Goal: Contribute content: Add original content to the website for others to see

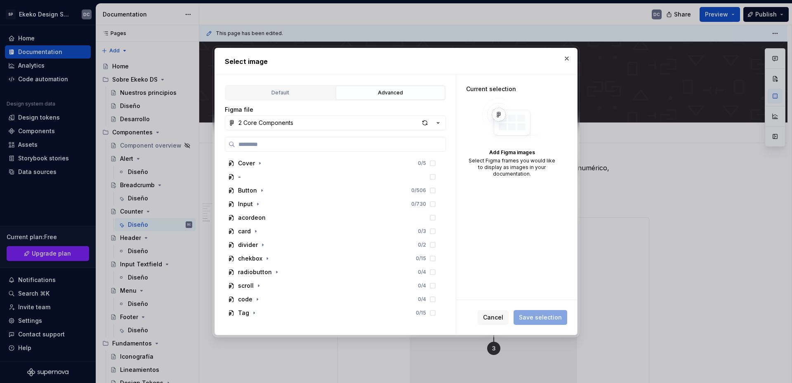
scroll to position [1526, 0]
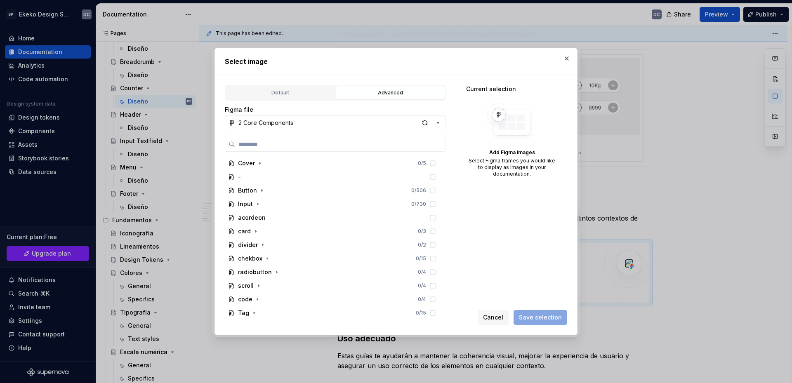
click at [398, 93] on div "Advanced" at bounding box center [391, 93] width 104 height 8
click at [303, 90] on div "Default" at bounding box center [280, 93] width 104 height 8
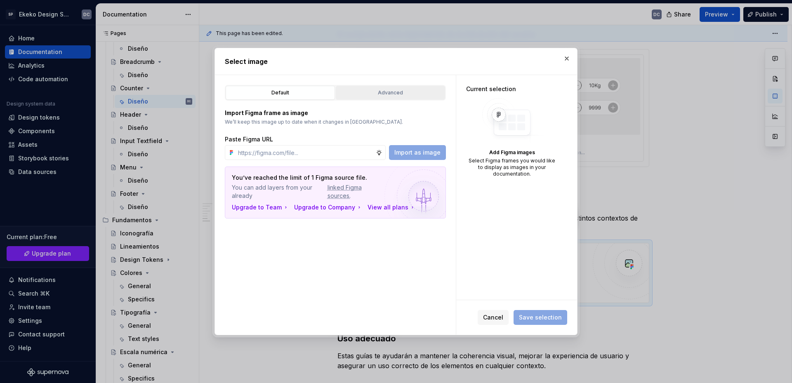
click at [381, 90] on div "Advanced" at bounding box center [391, 93] width 104 height 8
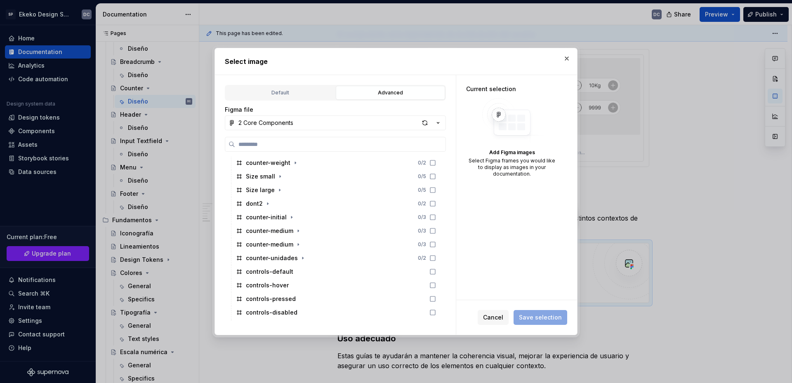
scroll to position [371, 0]
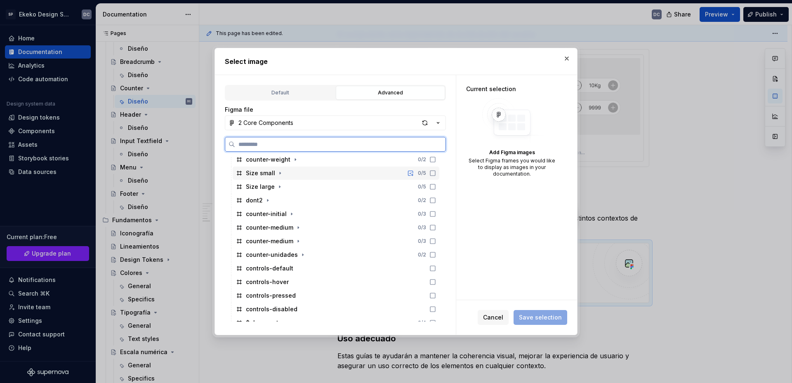
click at [285, 172] on div "Size small 0 / 5" at bounding box center [336, 173] width 207 height 13
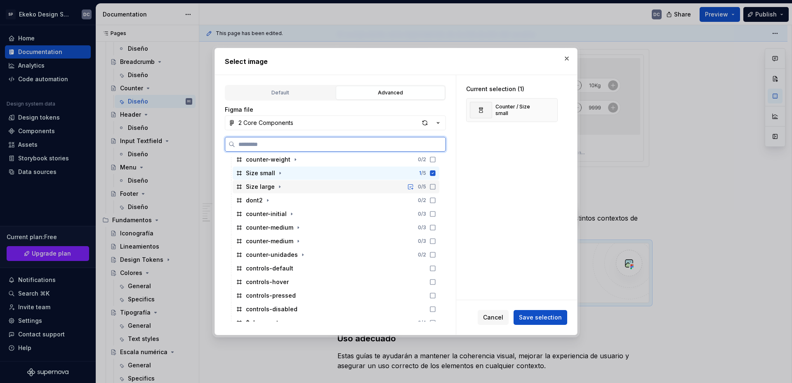
click at [317, 186] on div "Size large 0 / 5" at bounding box center [336, 186] width 207 height 13
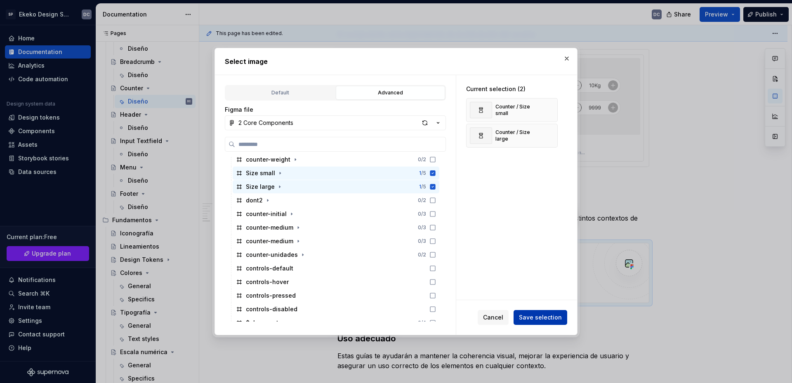
click at [547, 311] on button "Save selection" at bounding box center [540, 317] width 54 height 15
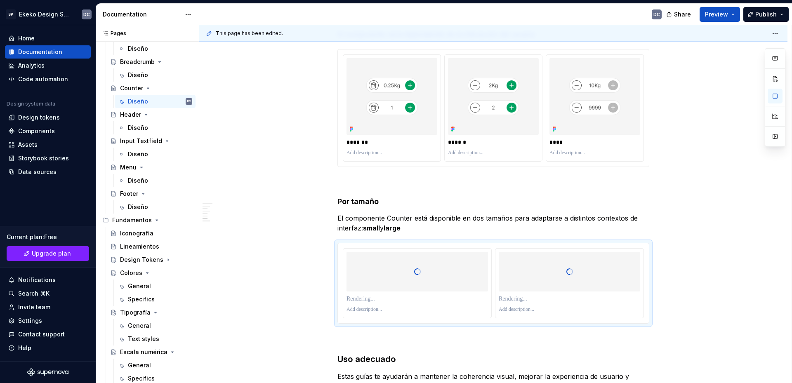
type textarea "*"
click at [364, 228] on p "El componente Counter está disponible en dos tamaños para adaptarse a distintos…" at bounding box center [493, 223] width 312 height 20
click at [527, 286] on img at bounding box center [569, 272] width 141 height 40
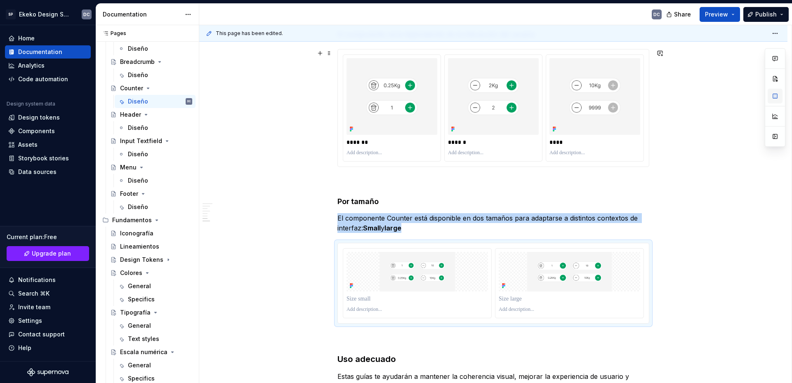
click at [772, 100] on button "button" at bounding box center [774, 96] width 15 height 15
type textarea "*"
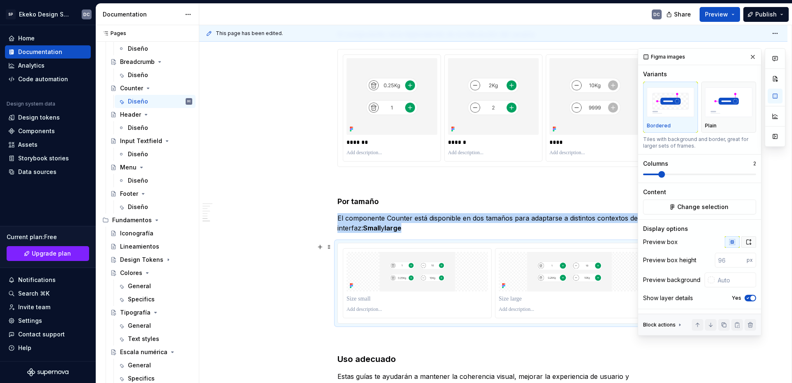
click at [745, 242] on icon "button" at bounding box center [748, 242] width 7 height 7
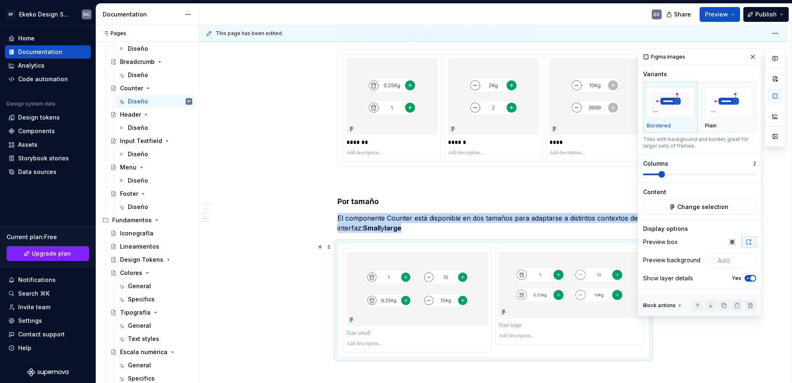
drag, startPoint x: 682, startPoint y: 336, endPoint x: 565, endPoint y: 336, distance: 116.7
click at [682, 336] on div "This page has been edited. Counter Accionable Edit header Diseño Anatomía Estad…" at bounding box center [495, 204] width 592 height 358
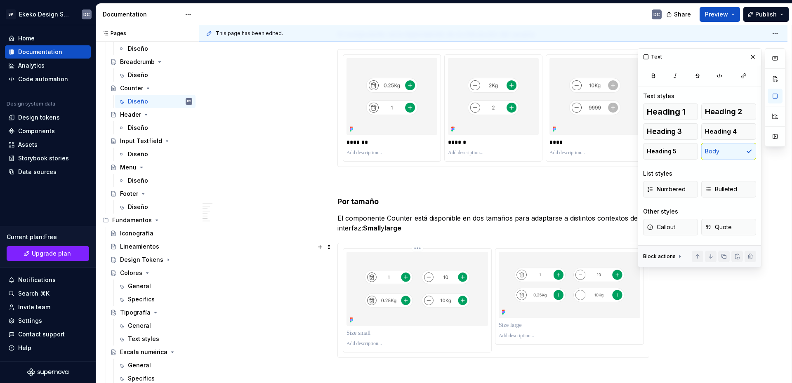
click at [378, 336] on p at bounding box center [416, 333] width 141 height 8
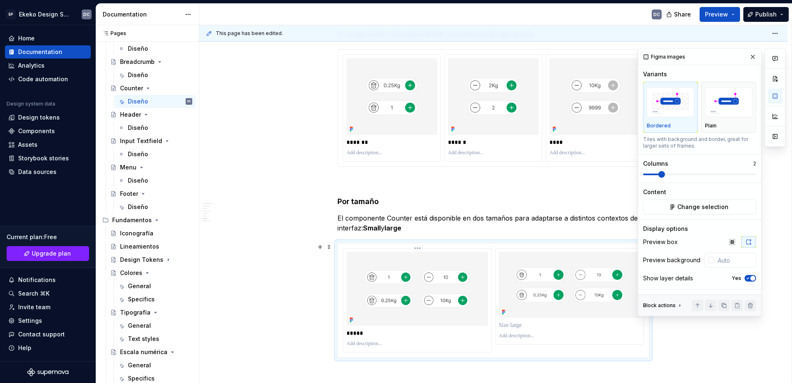
scroll to position [1530, 0]
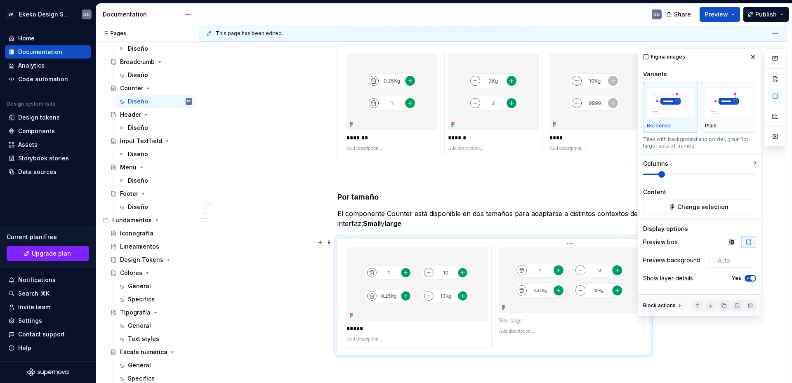
click at [522, 317] on p at bounding box center [569, 321] width 141 height 8
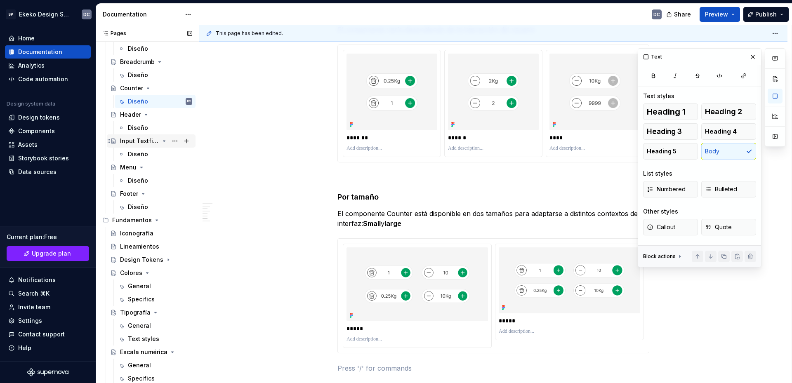
click at [128, 142] on div "Input Textfield" at bounding box center [139, 141] width 39 height 8
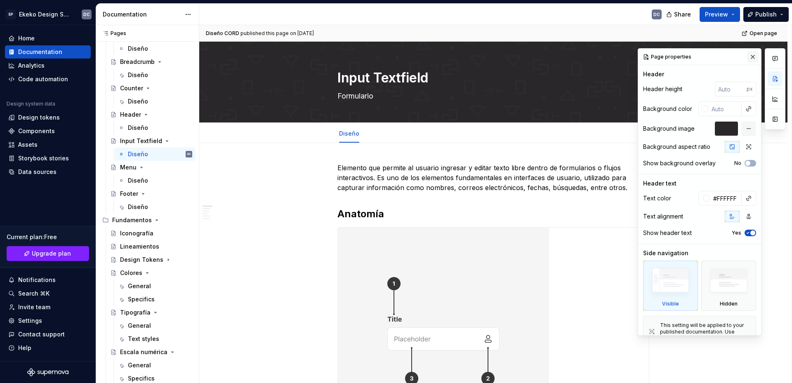
click at [750, 58] on button "button" at bounding box center [753, 57] width 12 height 12
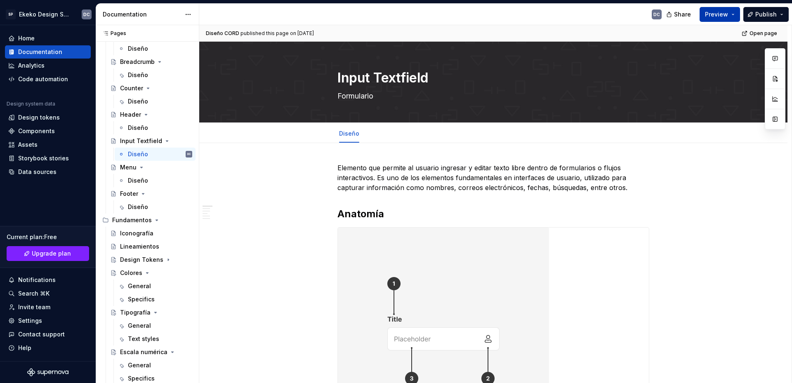
drag, startPoint x: 720, startPoint y: 12, endPoint x: 714, endPoint y: 20, distance: 10.9
click at [720, 12] on span "Preview" at bounding box center [716, 14] width 23 height 8
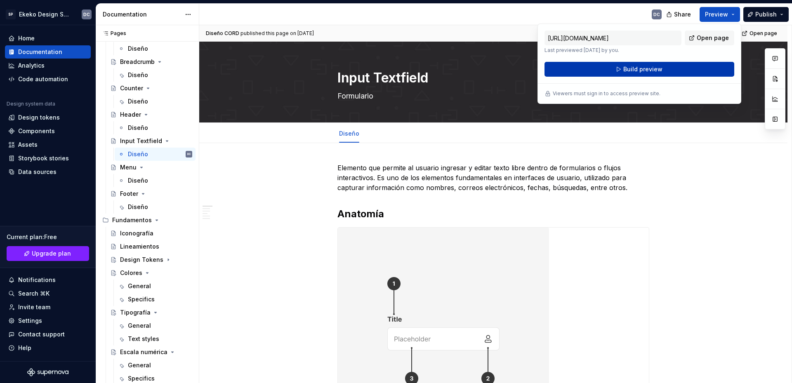
click at [663, 70] on button "Build preview" at bounding box center [639, 69] width 190 height 15
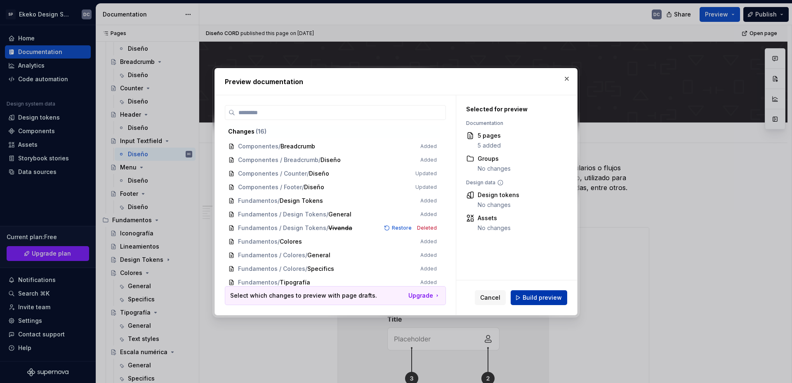
click at [548, 295] on span "Build preview" at bounding box center [541, 298] width 39 height 8
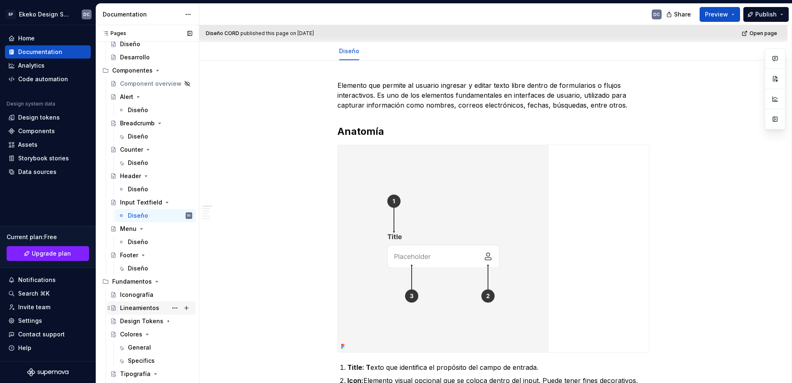
scroll to position [41, 0]
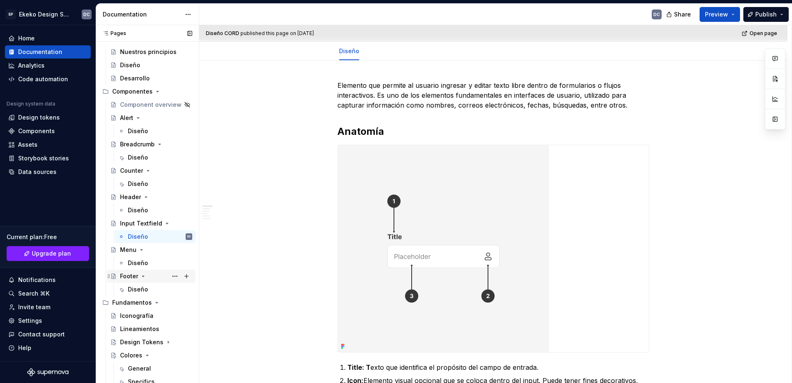
click at [132, 278] on div "Footer" at bounding box center [129, 276] width 18 height 8
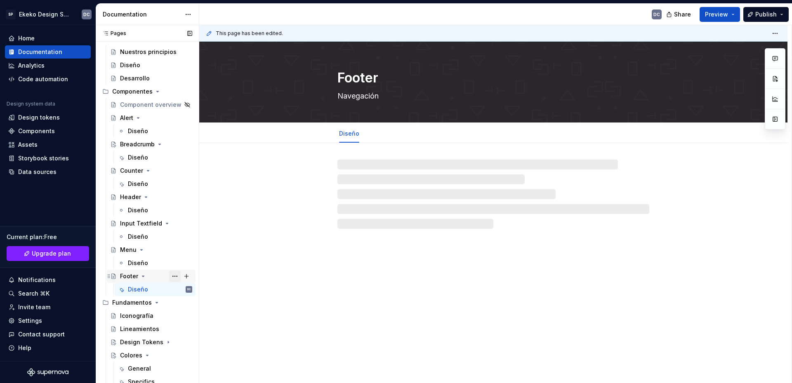
click at [169, 276] on button "Page tree" at bounding box center [175, 277] width 12 height 12
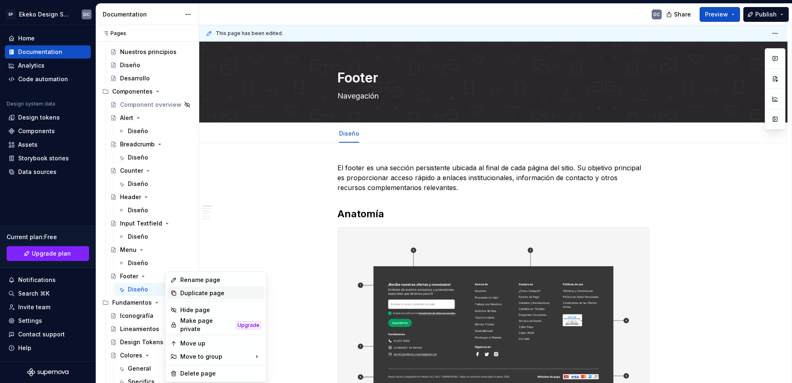
click at [188, 292] on div "Duplicate page" at bounding box center [220, 293] width 81 height 8
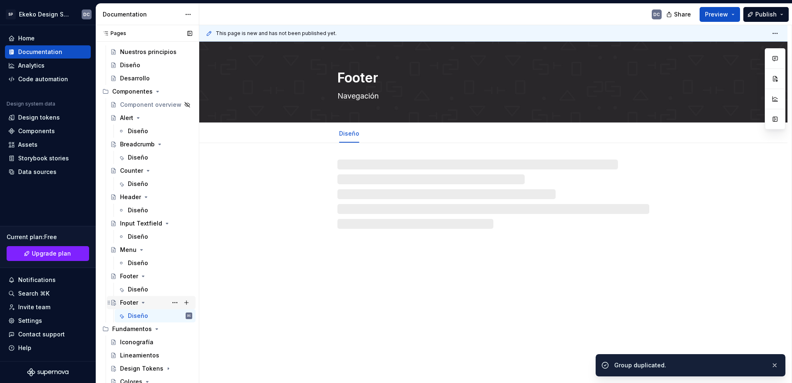
click at [130, 301] on div "Footer" at bounding box center [129, 303] width 18 height 8
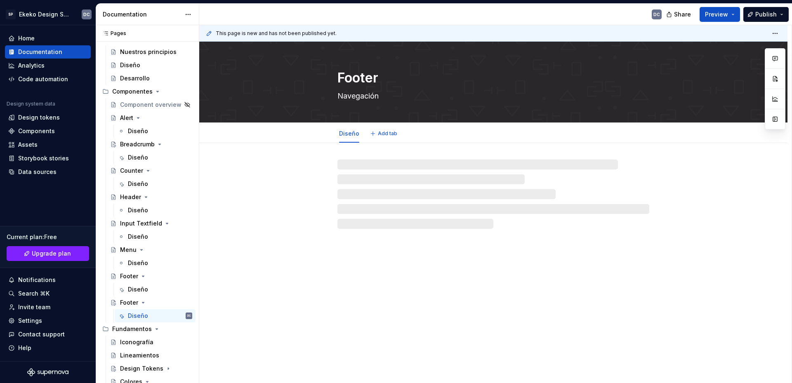
click at [348, 76] on textarea "Footer" at bounding box center [492, 78] width 312 height 20
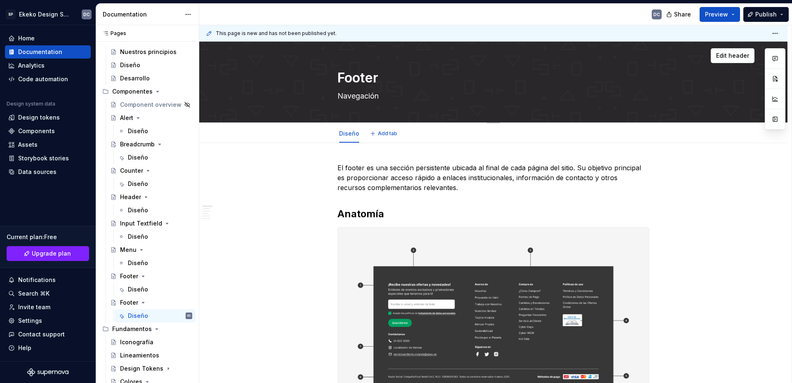
drag, startPoint x: 376, startPoint y: 77, endPoint x: 331, endPoint y: 78, distance: 45.0
click at [331, 78] on div "Footer Navegación" at bounding box center [493, 82] width 522 height 81
type textarea "*"
type textarea "r"
type textarea "*"
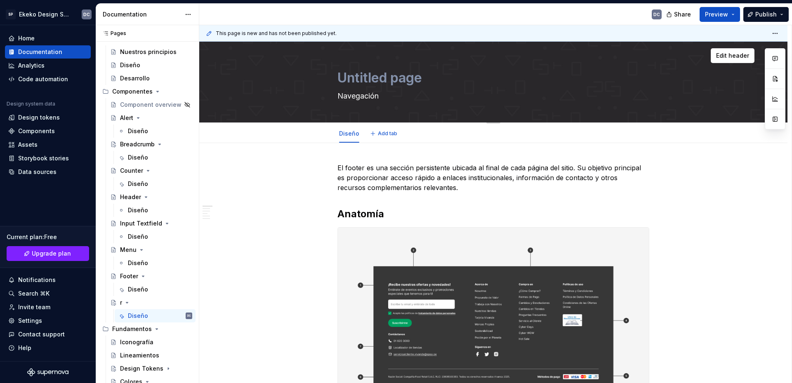
type textarea "Untitled group"
type textarea "*"
type textarea "Untitled groupS"
type textarea "*"
type textarea "Untitled groupSho"
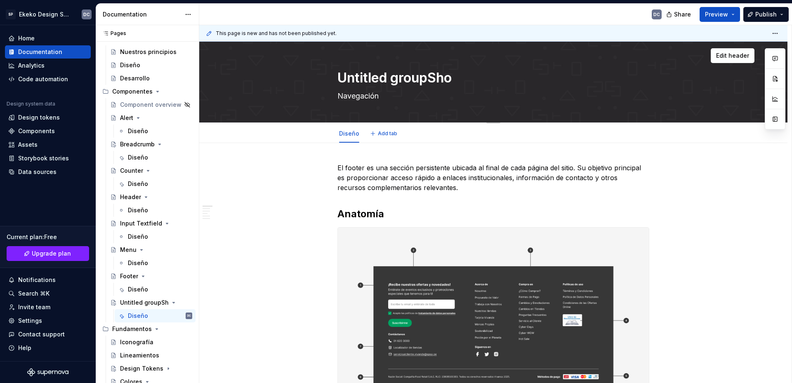
type textarea "*"
type textarea "Untitled groupShow"
type textarea "*"
type textarea "Untitled groupShowc"
type textarea "*"
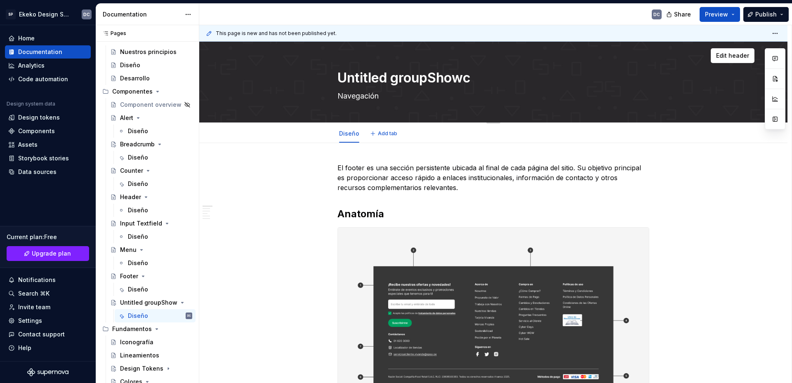
type textarea "Untitled groupShowca"
type textarea "*"
type textarea "Untitled groupShowc"
type textarea "*"
type textarea "Untitled groupShow"
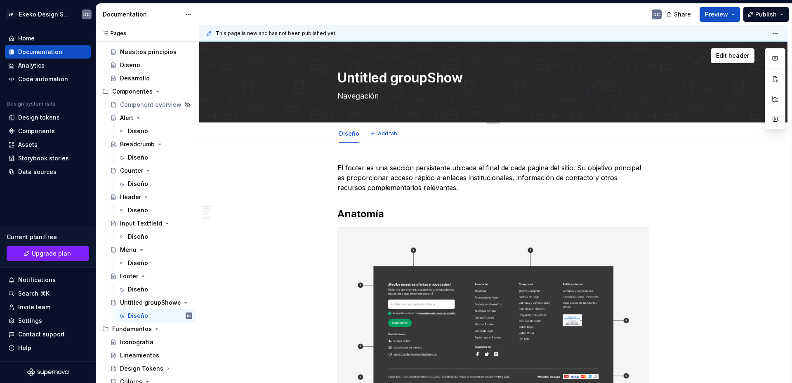
type textarea "*"
type textarea "Untitled groupSho"
type textarea "*"
type textarea "Untitled groupS"
type textarea "*"
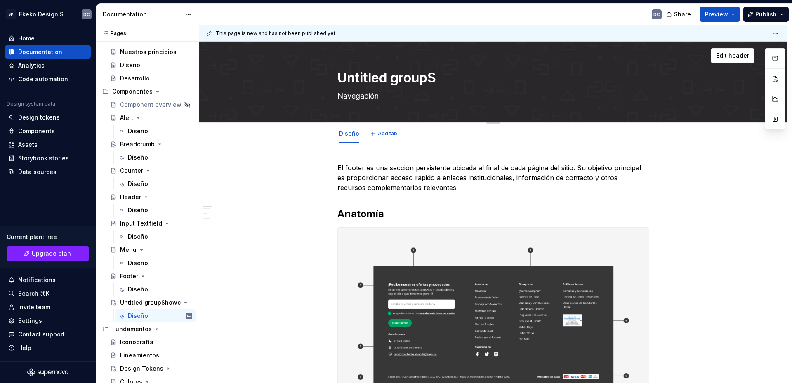
type textarea "Untitled group"
type textarea "*"
type textarea "Untitled grou"
type textarea "*"
type textarea "Untitled gro"
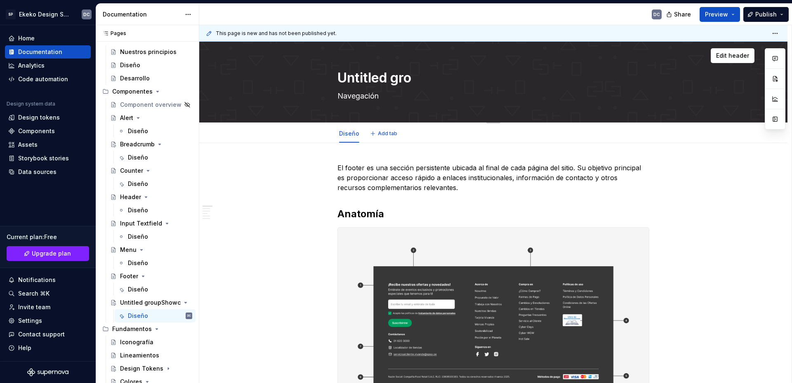
type textarea "*"
type textarea "Untitled gr"
type textarea "*"
type textarea "Untitled g"
type textarea "*"
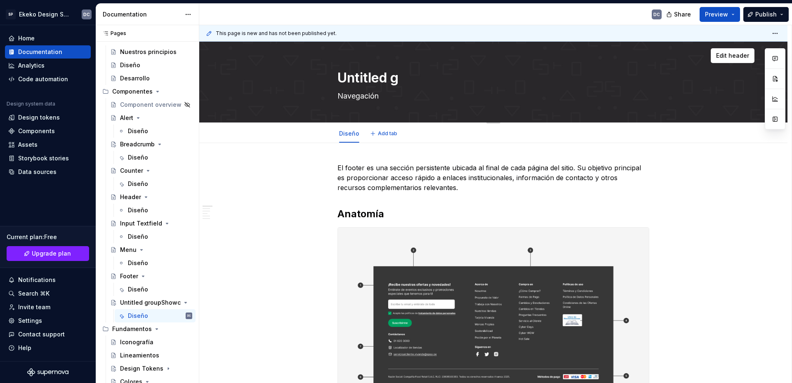
type textarea "Untitled"
type textarea "*"
type textarea "Untitled"
type textarea "*"
type textarea "Untitle"
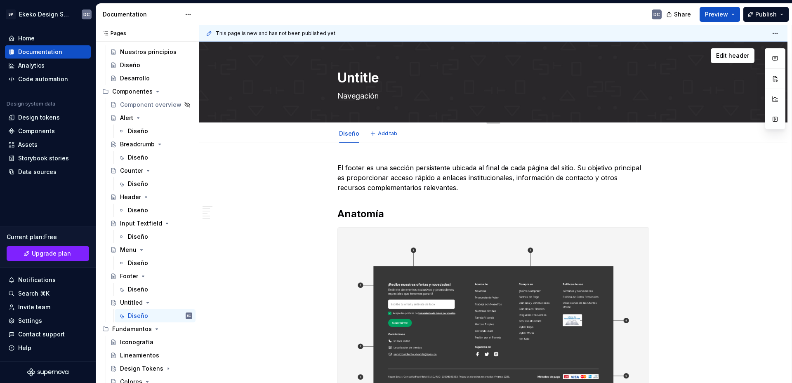
type textarea "*"
type textarea "Untitl"
type textarea "*"
type textarea "Untit"
type textarea "*"
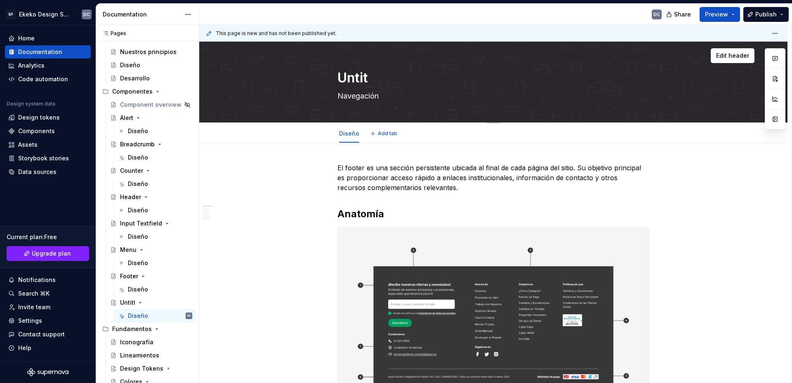
type textarea "Unti"
type textarea "*"
type textarea "Unt"
type textarea "*"
type textarea "Un"
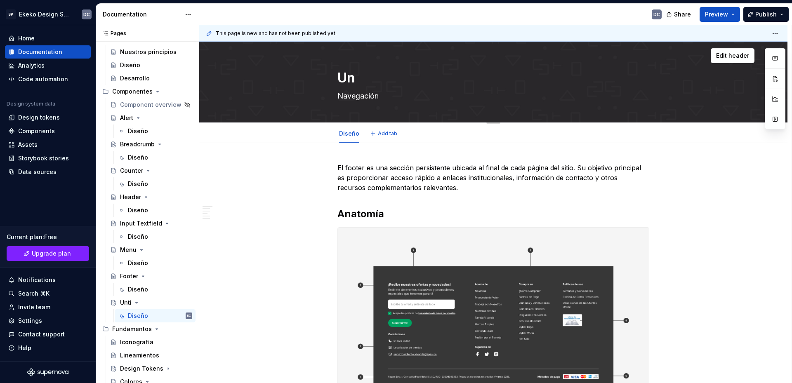
type textarea "*"
type textarea "U"
type textarea "*"
type textarea "Untitled group"
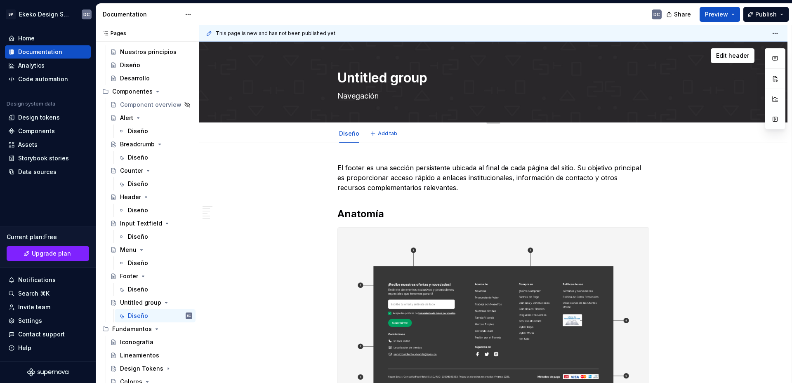
type textarea "*"
type textarea "Untitled groupS"
type textarea "*"
type textarea "Untitled groupSh"
type textarea "*"
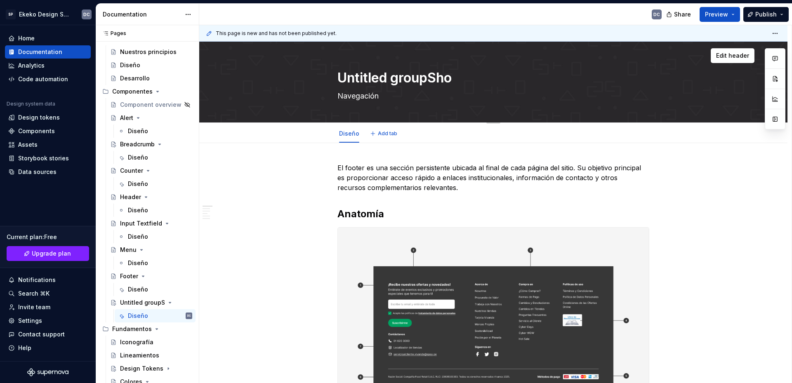
type textarea "Untitled groupShow"
type textarea "*"
type textarea "Untitled groupSho"
type textarea "*"
type textarea "Untitled groupSh"
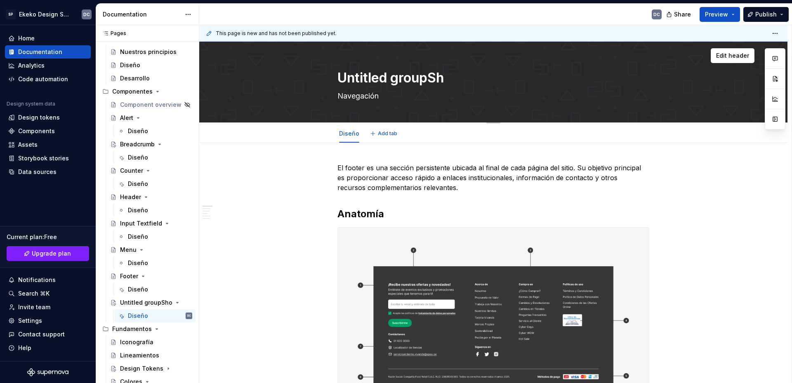
type textarea "*"
type textarea "Untitled groupS"
type textarea "*"
type textarea "Untitled group"
type textarea "*"
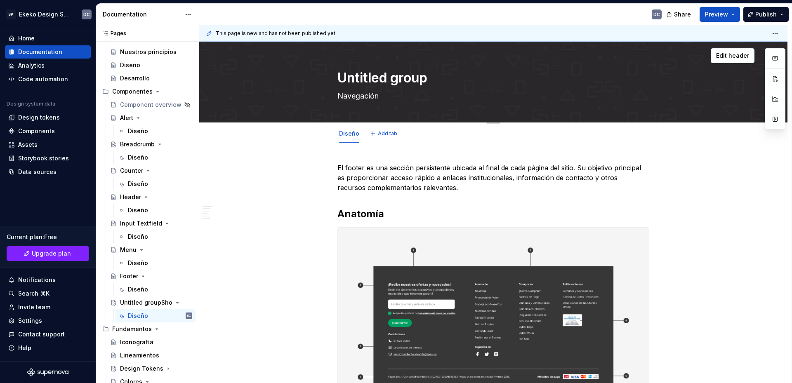
type textarea "Untitled grou"
type textarea "*"
type textarea "Untitled gro"
type textarea "*"
type textarea "Untitled gr"
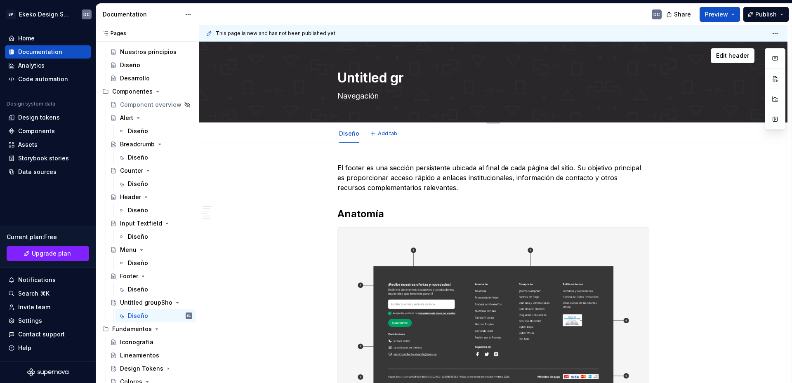
type textarea "*"
type textarea "Untitled g"
type textarea "*"
type textarea "Untitled"
type textarea "*"
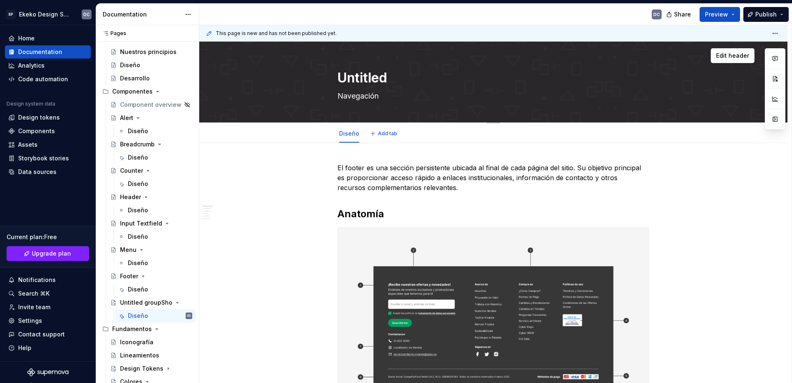
type textarea "Untitled"
type textarea "*"
type textarea "Untitle"
type textarea "*"
type textarea "Untitl"
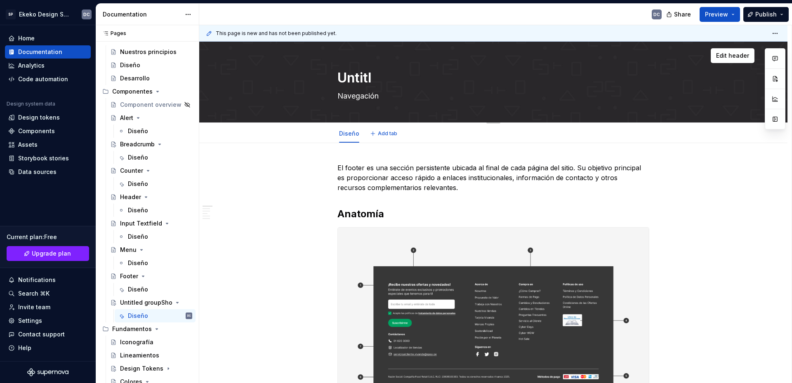
type textarea "*"
type textarea "Untit"
type textarea "*"
type textarea "Unti"
type textarea "*"
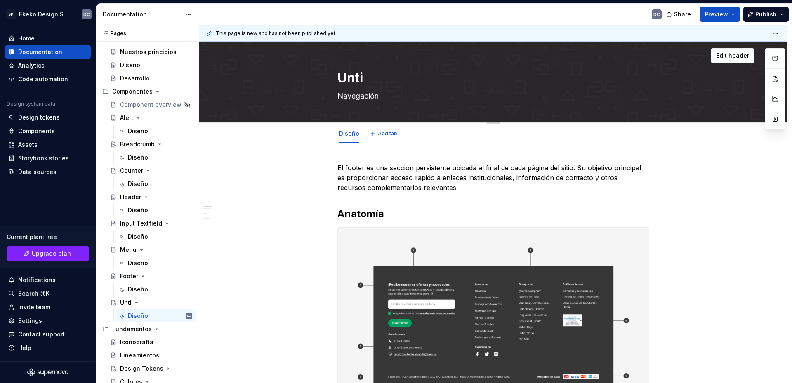
type textarea "Unt"
type textarea "*"
type textarea "Un"
type textarea "*"
type textarea "U"
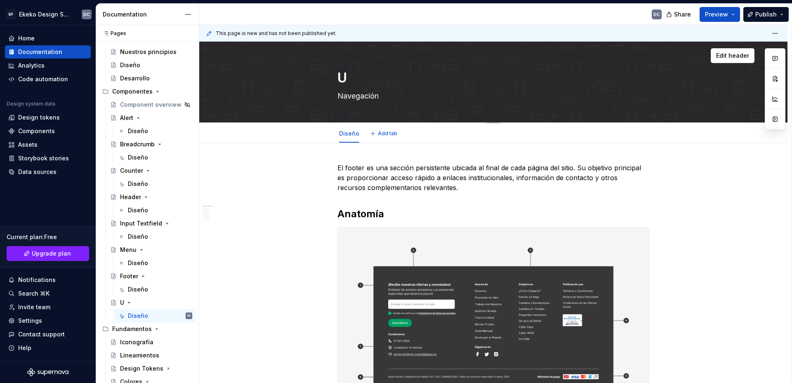
type textarea "*"
type textarea "Untitled group"
type textarea "*"
type textarea "Untitled grou"
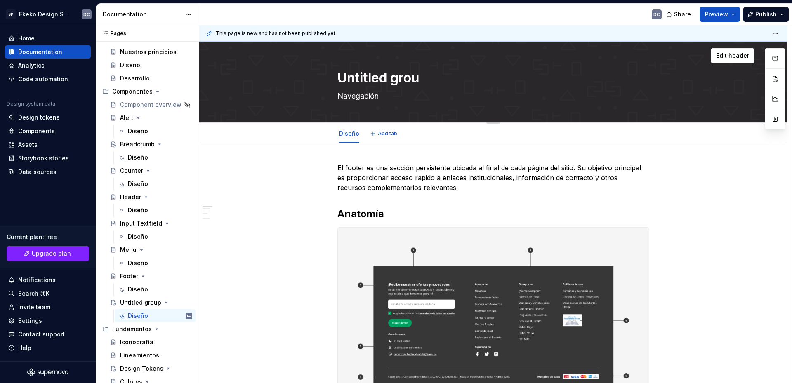
type textarea "*"
type textarea "Untitled gro"
type textarea "*"
type textarea "Untitled gr"
type textarea "*"
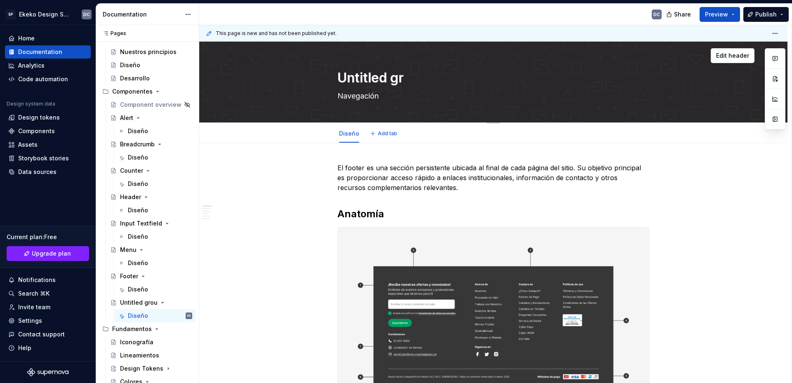
type textarea "Untitled g"
type textarea "*"
type textarea "Untitled"
type textarea "*"
type textarea "Untitled"
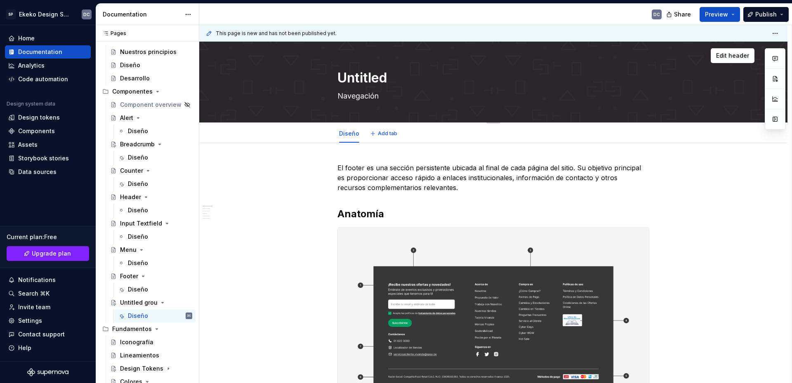
type textarea "*"
type textarea "Untitle"
type textarea "*"
type textarea "Untitl"
type textarea "*"
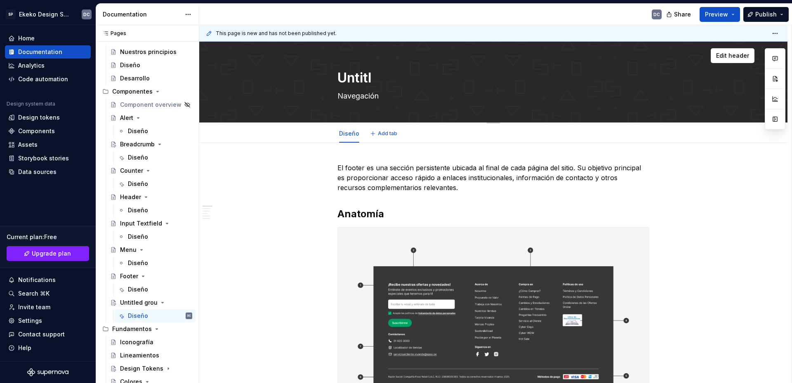
type textarea "Untit"
type textarea "*"
type textarea "Unti"
type textarea "*"
type textarea "Unt"
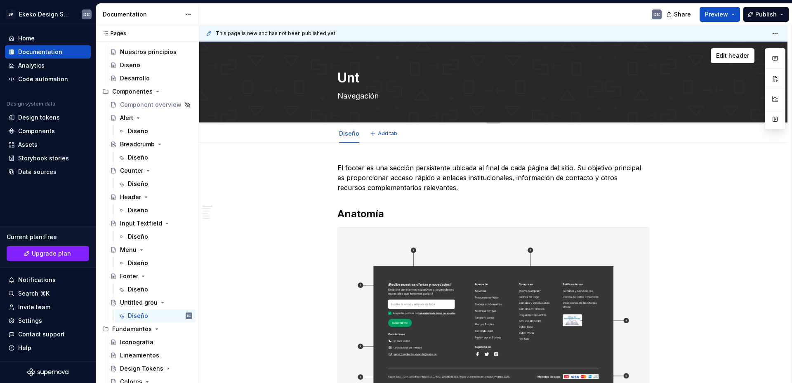
type textarea "*"
type textarea "U"
type textarea "*"
type textarea "US"
type textarea "*"
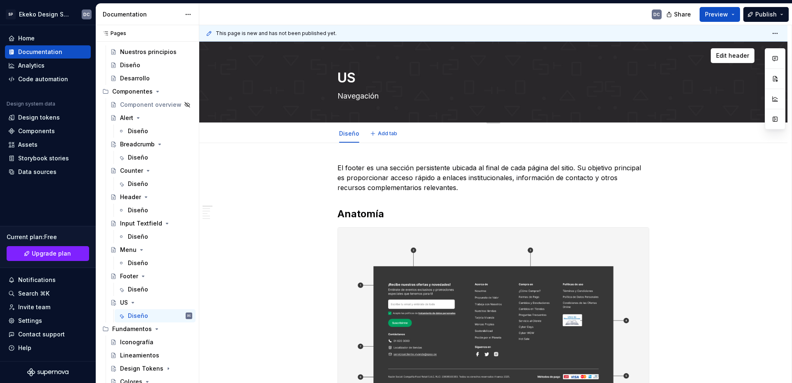
type textarea "USh"
type textarea "*"
type textarea "USho"
type textarea "*"
type textarea "UShow"
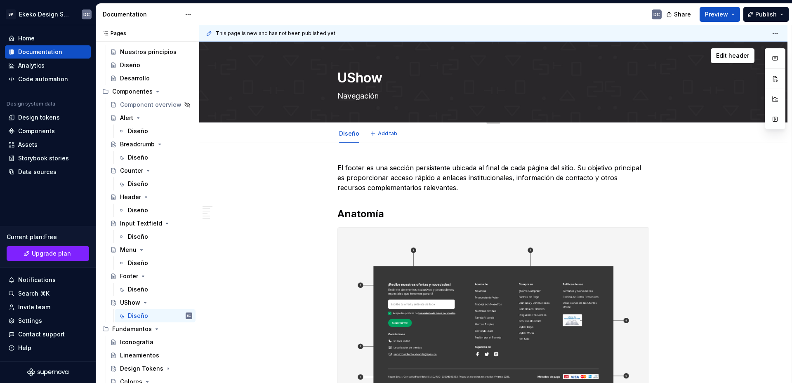
type textarea "*"
type textarea "UShowc"
type textarea "*"
type textarea "UShowca"
type textarea "*"
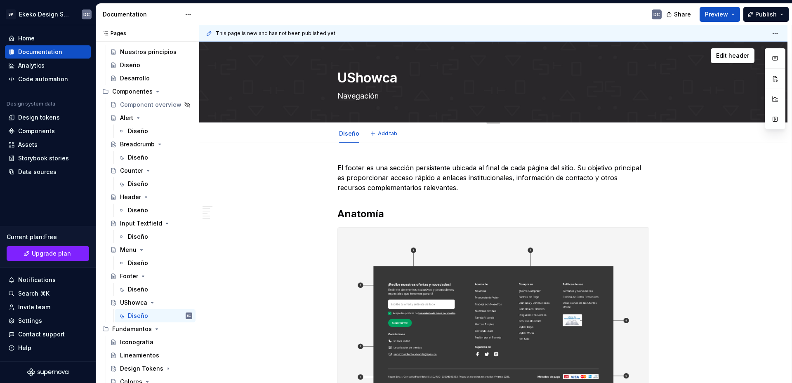
type textarea "UShowcas"
type textarea "*"
type textarea "UShowcase"
click at [342, 79] on textarea "UShowcase" at bounding box center [492, 78] width 312 height 20
type textarea "*"
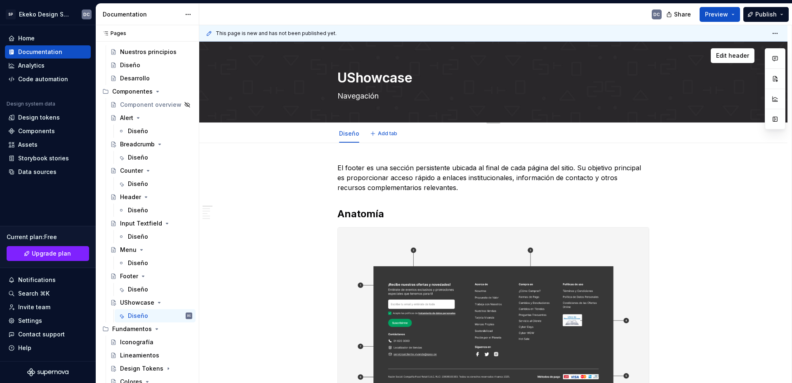
type textarea "Showcase"
type textarea "*"
type textarea "Showcase"
click at [360, 95] on textarea "Navegación" at bounding box center [492, 95] width 312 height 13
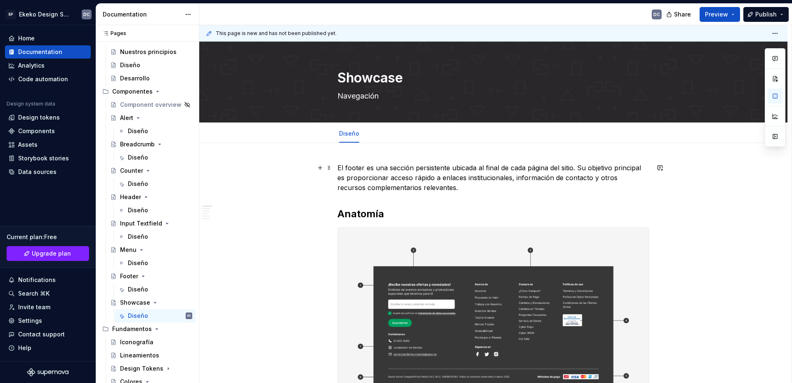
click at [428, 186] on p "El footer es una sección persistente ubicada al final de cada página del sitio.…" at bounding box center [493, 178] width 312 height 30
type textarea "*"
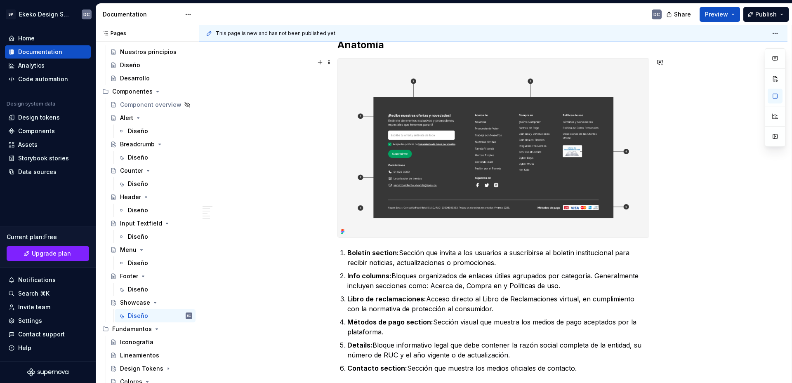
scroll to position [124, 0]
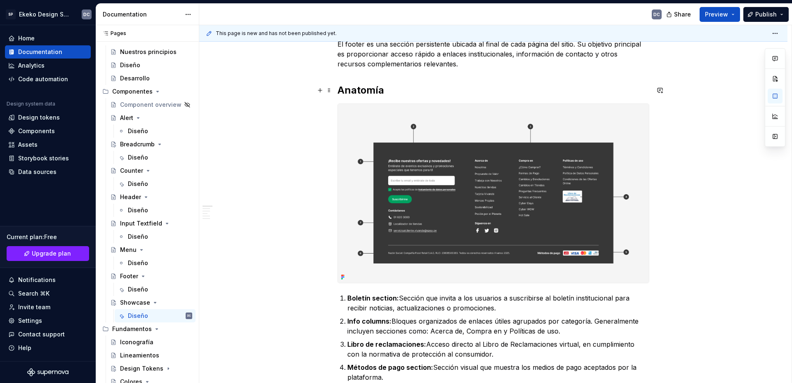
click at [413, 96] on h2 "Anatomía" at bounding box center [493, 90] width 312 height 13
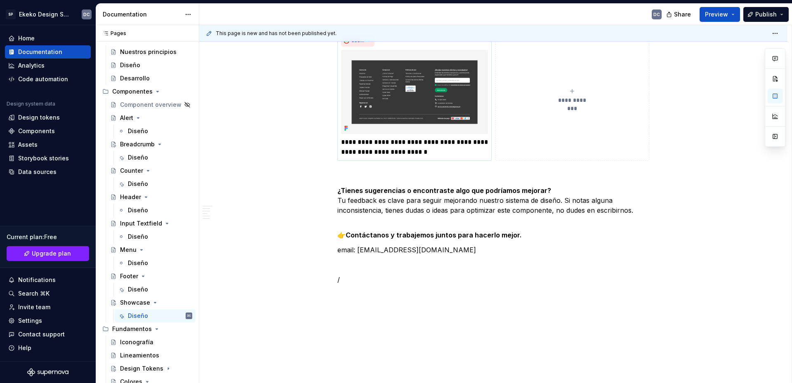
scroll to position [1320, 0]
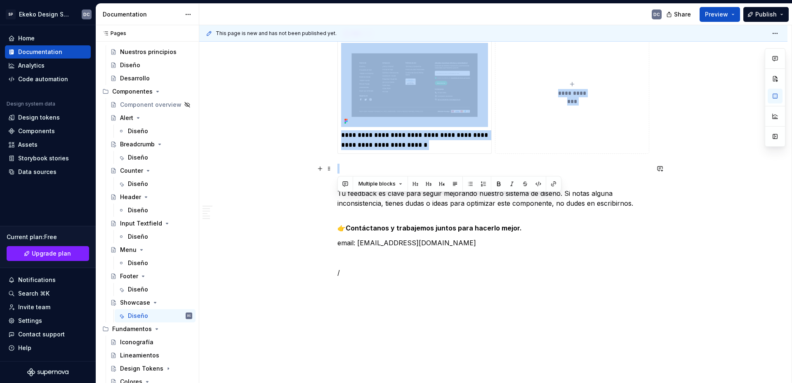
drag, startPoint x: 387, startPoint y: 90, endPoint x: 476, endPoint y: 167, distance: 117.8
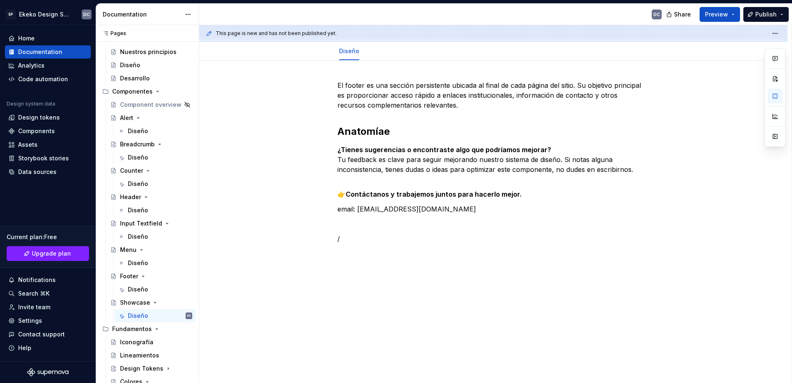
scroll to position [82, 0]
type textarea "*"
